Goal: Navigation & Orientation: Find specific page/section

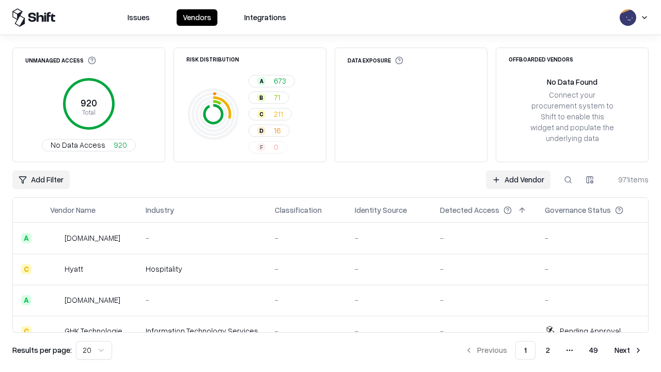
click at [94, 350] on html "Issues Vendors Integrations Unmanaged Access 920 Total No Data Access 920 Risk …" at bounding box center [330, 186] width 661 height 372
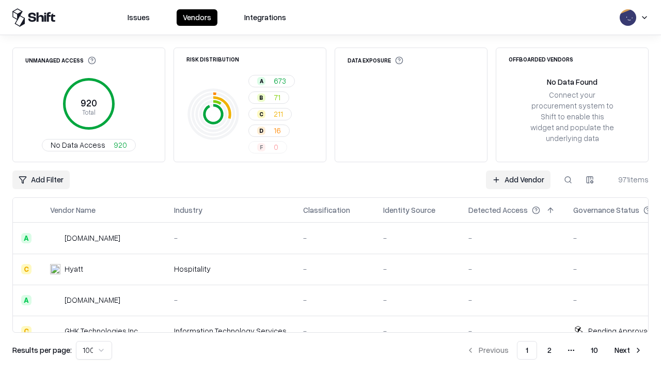
click at [628, 350] on button "Next" at bounding box center [628, 350] width 40 height 19
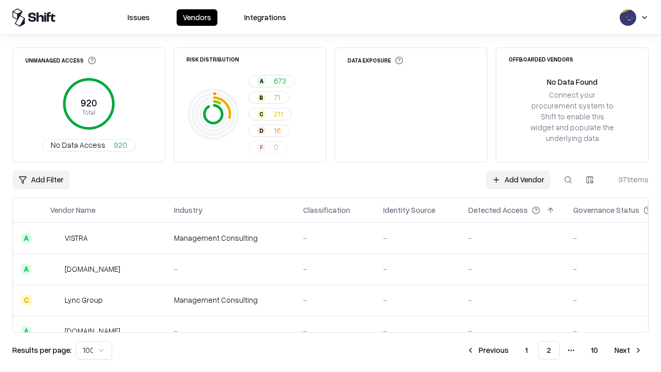
click at [628, 350] on button "Next" at bounding box center [628, 350] width 40 height 19
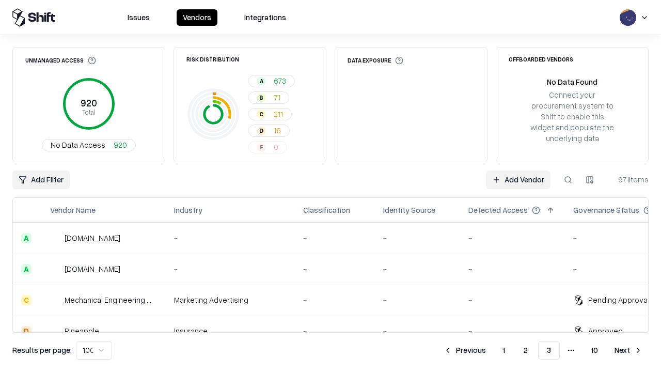
click at [628, 350] on button "Next" at bounding box center [628, 350] width 40 height 19
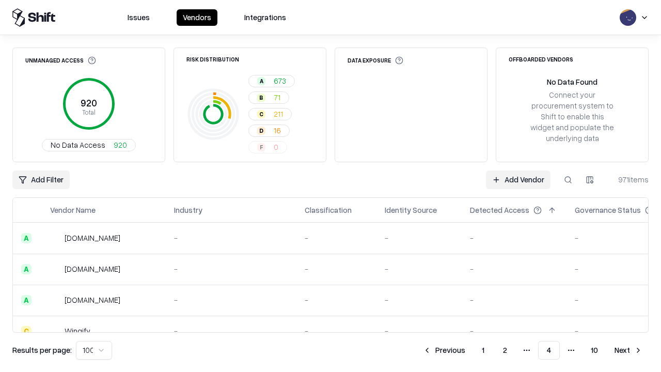
click at [628, 350] on button "Next" at bounding box center [628, 350] width 40 height 19
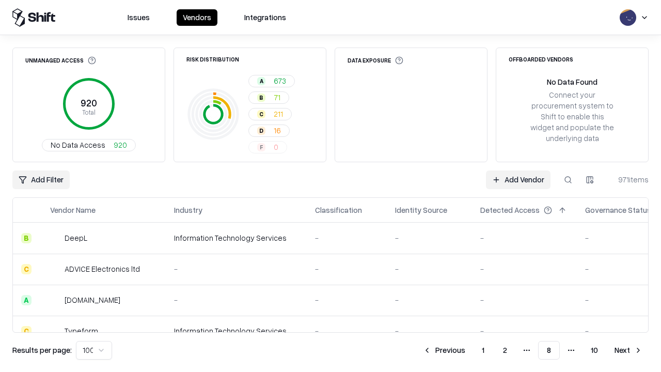
click at [628, 350] on button "Next" at bounding box center [628, 350] width 40 height 19
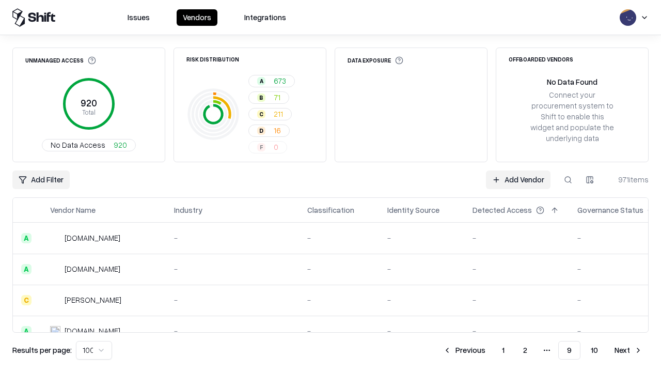
click at [628, 350] on button "Next" at bounding box center [628, 350] width 40 height 19
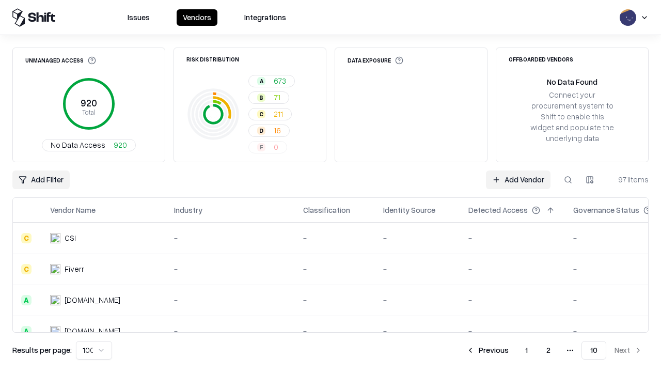
click at [487, 350] on button "Previous" at bounding box center [487, 350] width 55 height 19
click at [464, 350] on button "Previous" at bounding box center [464, 350] width 55 height 19
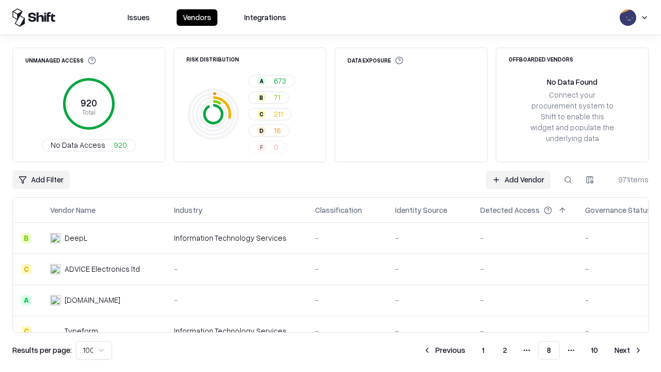
click at [444, 350] on button "Previous" at bounding box center [444, 350] width 55 height 19
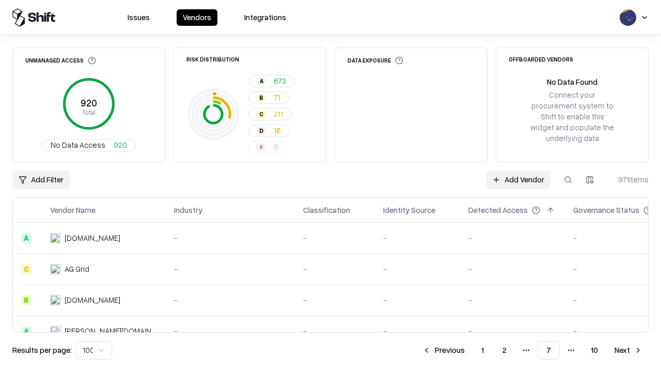
click at [443, 350] on button "Previous" at bounding box center [443, 350] width 55 height 19
click at [444, 350] on button "Previous" at bounding box center [444, 350] width 55 height 19
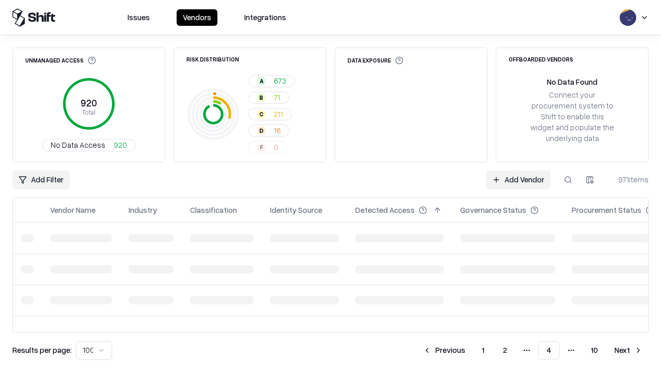
click at [444, 350] on button "Previous" at bounding box center [444, 350] width 55 height 19
